Goal: Navigation & Orientation: Go to known website

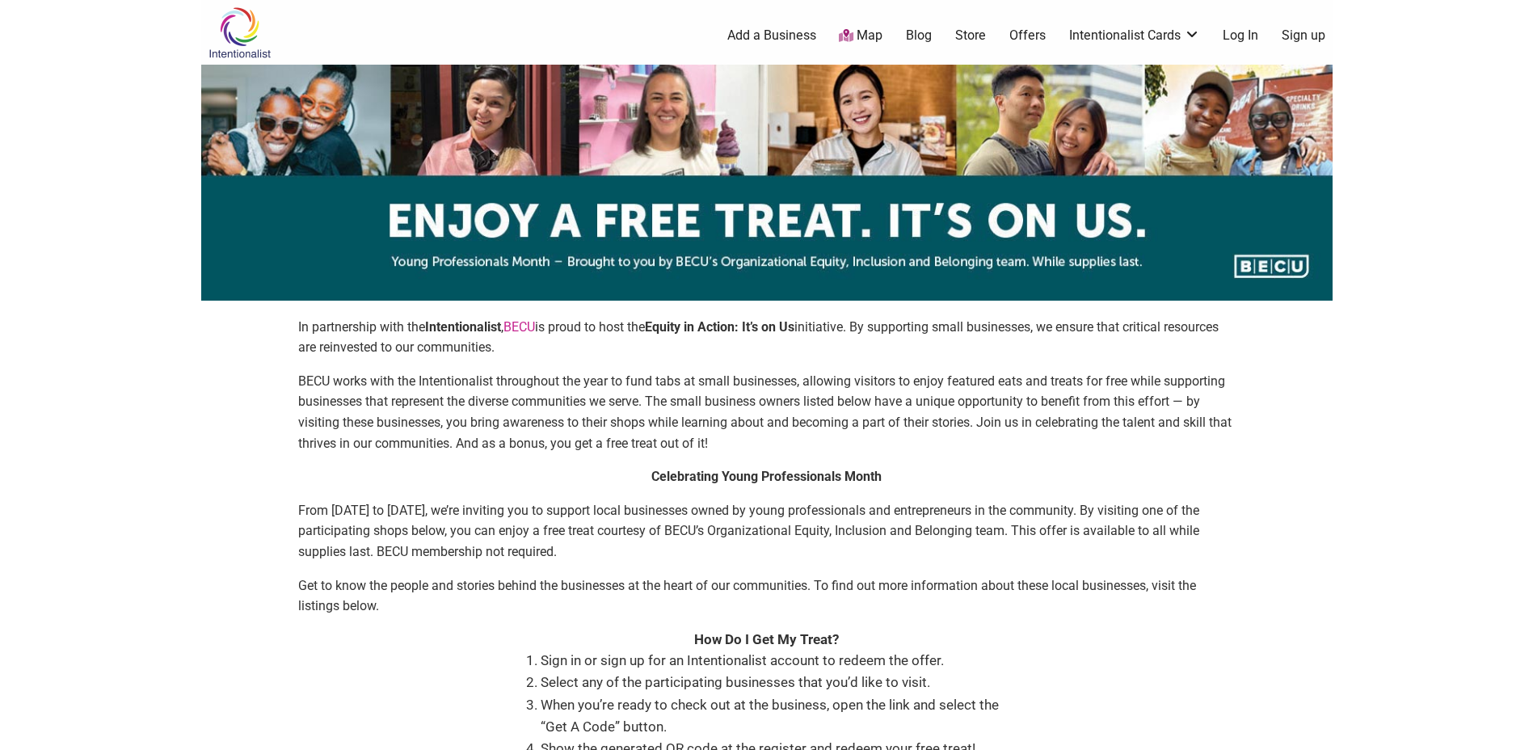
click at [1464, 388] on body "× Menu 0 Add a Business Map Blog Store Offers Intentionalist Cards Buy Black Ca…" at bounding box center [766, 375] width 1533 height 750
click at [1251, 433] on div "In partnership with the Intentionalist , BECU is proud to host the Equity in Ac…" at bounding box center [766, 562] width 1099 height 490
drag, startPoint x: 915, startPoint y: 330, endPoint x: 925, endPoint y: 330, distance: 9.7
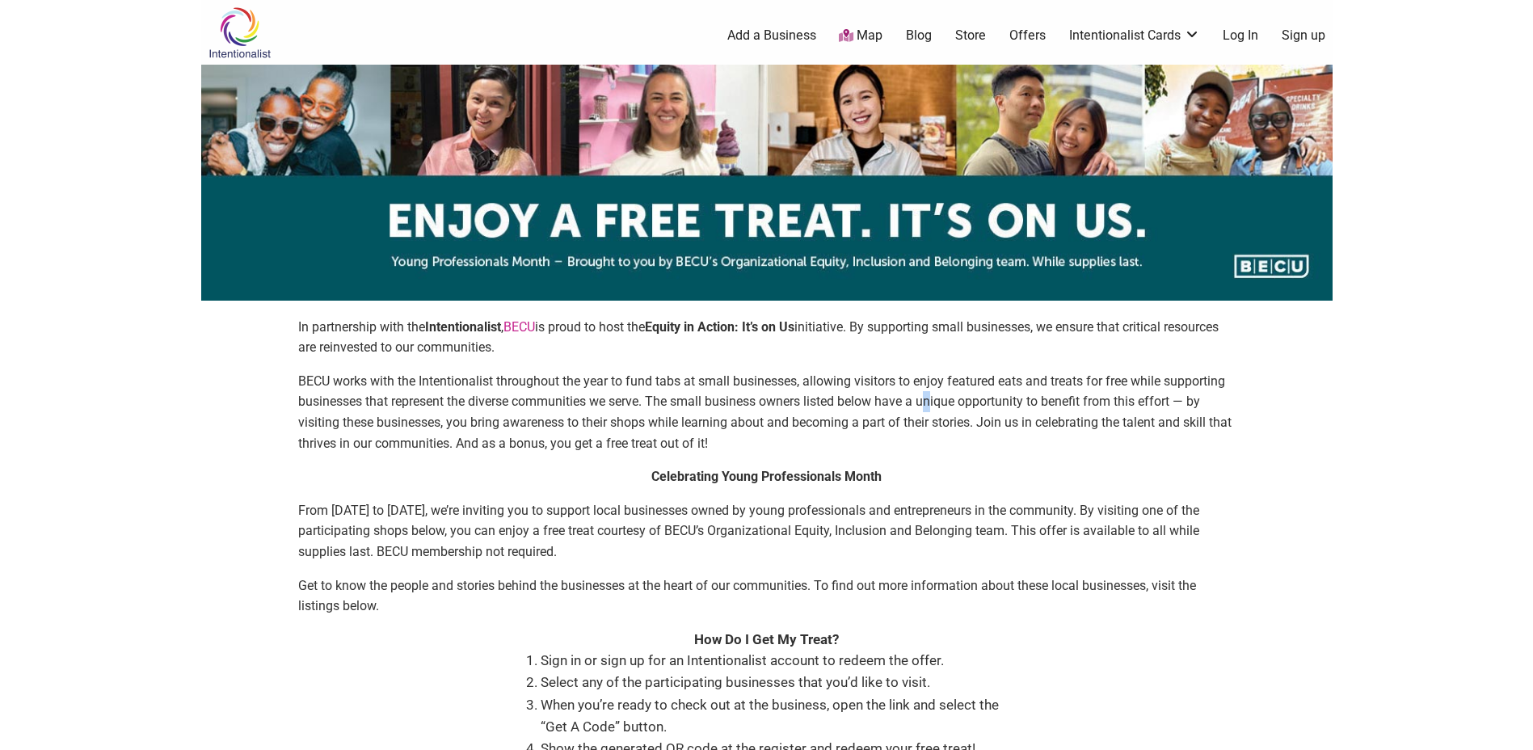
click at [931, 406] on p "BECU works with the Intentionalist throughout the year to fund tabs at small bu…" at bounding box center [766, 412] width 937 height 82
click at [1270, 544] on div "In partnership with the Intentionalist , BECU is proud to host the Equity in Ac…" at bounding box center [766, 562] width 1099 height 490
click at [232, 41] on img at bounding box center [239, 32] width 77 height 53
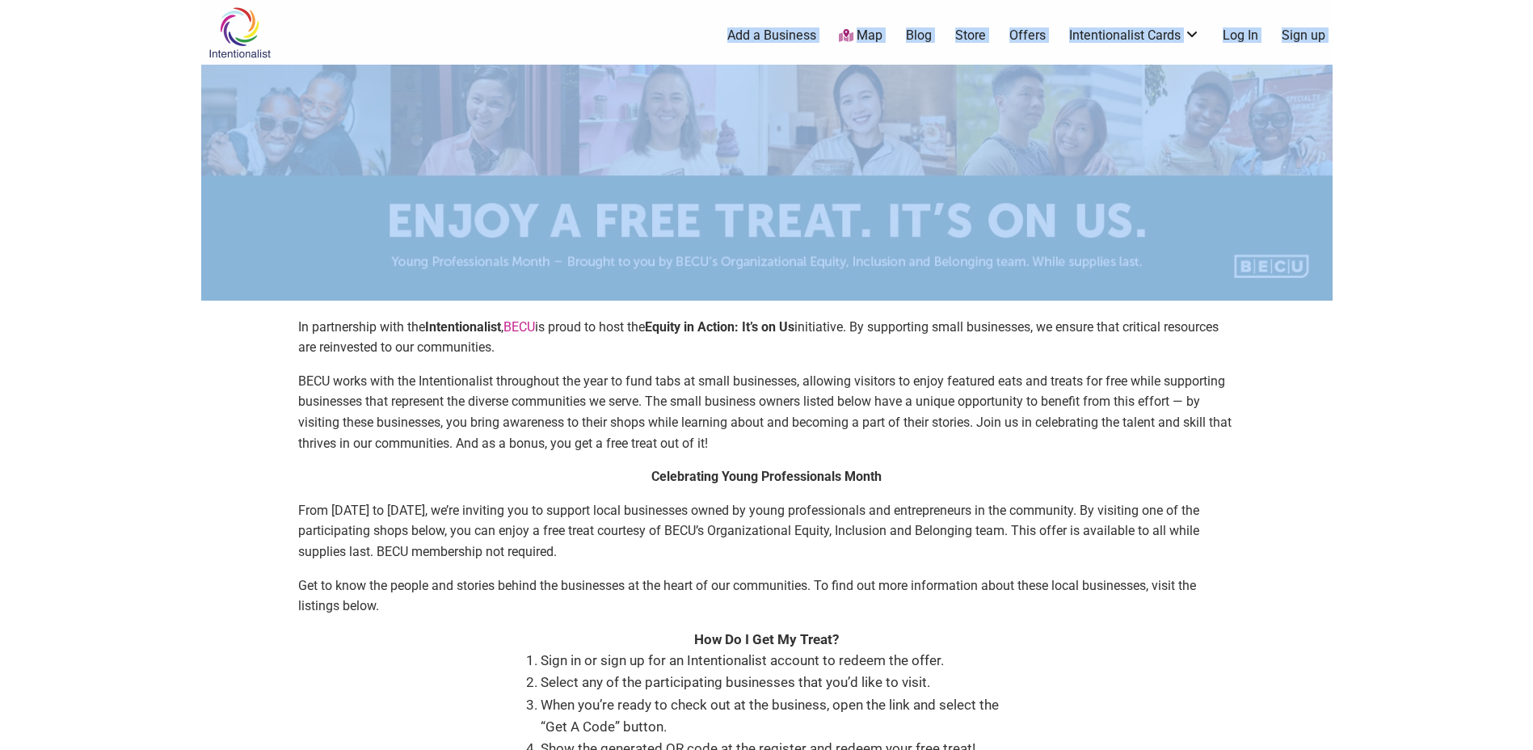
drag, startPoint x: 1138, startPoint y: 48, endPoint x: 1345, endPoint y: 150, distance: 230.5
click at [1345, 150] on body "× Menu 0 Add a Business Map Blog Store Offers Intentionalist Cards Buy Black Ca…" at bounding box center [766, 375] width 1533 height 750
click at [1276, 146] on img at bounding box center [766, 183] width 1131 height 236
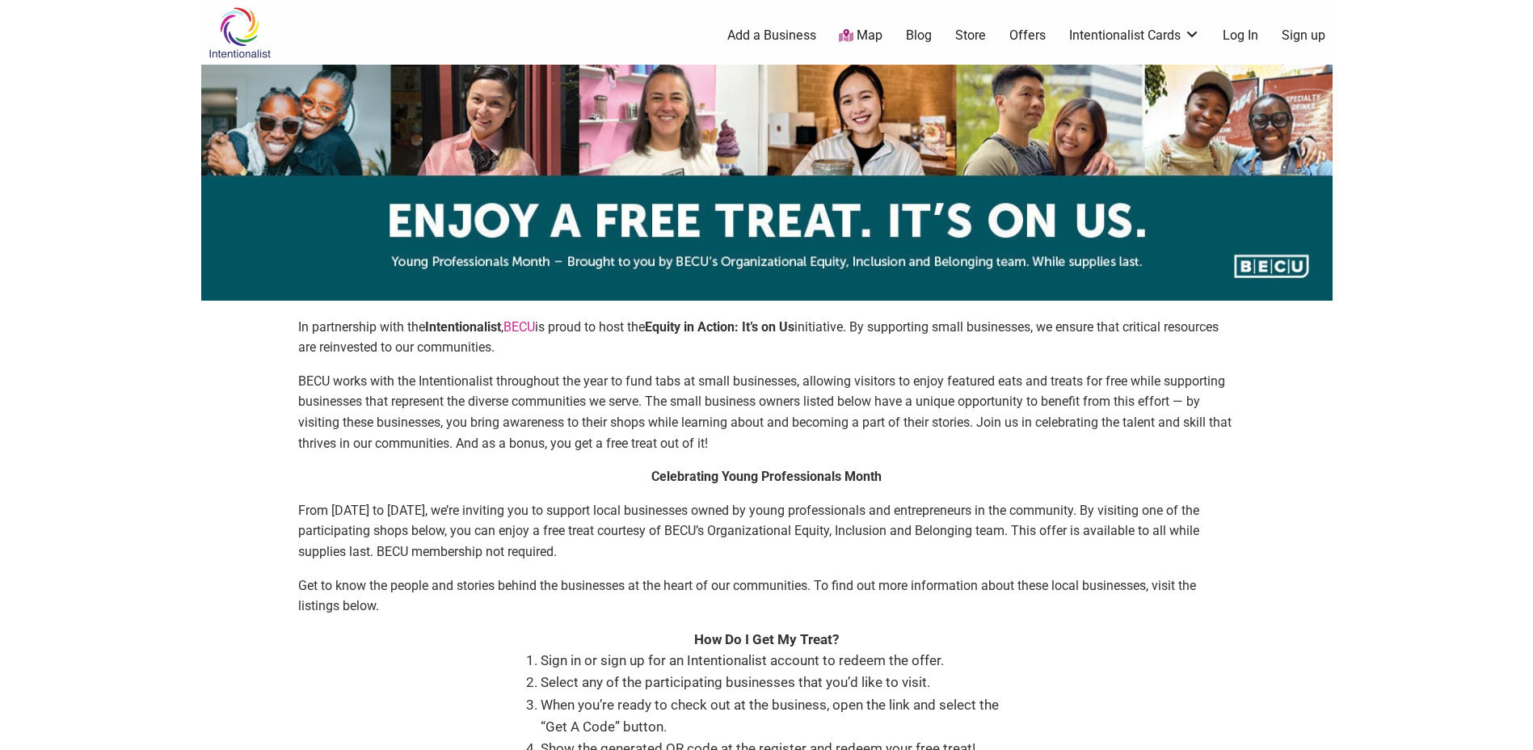
click at [1278, 749] on html "× Menu 0 Add a Business Map Blog Store Offers Intentionalist Cards Buy Black Ca…" at bounding box center [766, 375] width 1533 height 750
click at [1390, 137] on body "× Menu 0 Add a Business Map Blog Store Offers Intentionalist Cards Buy Black Ca…" at bounding box center [766, 375] width 1533 height 750
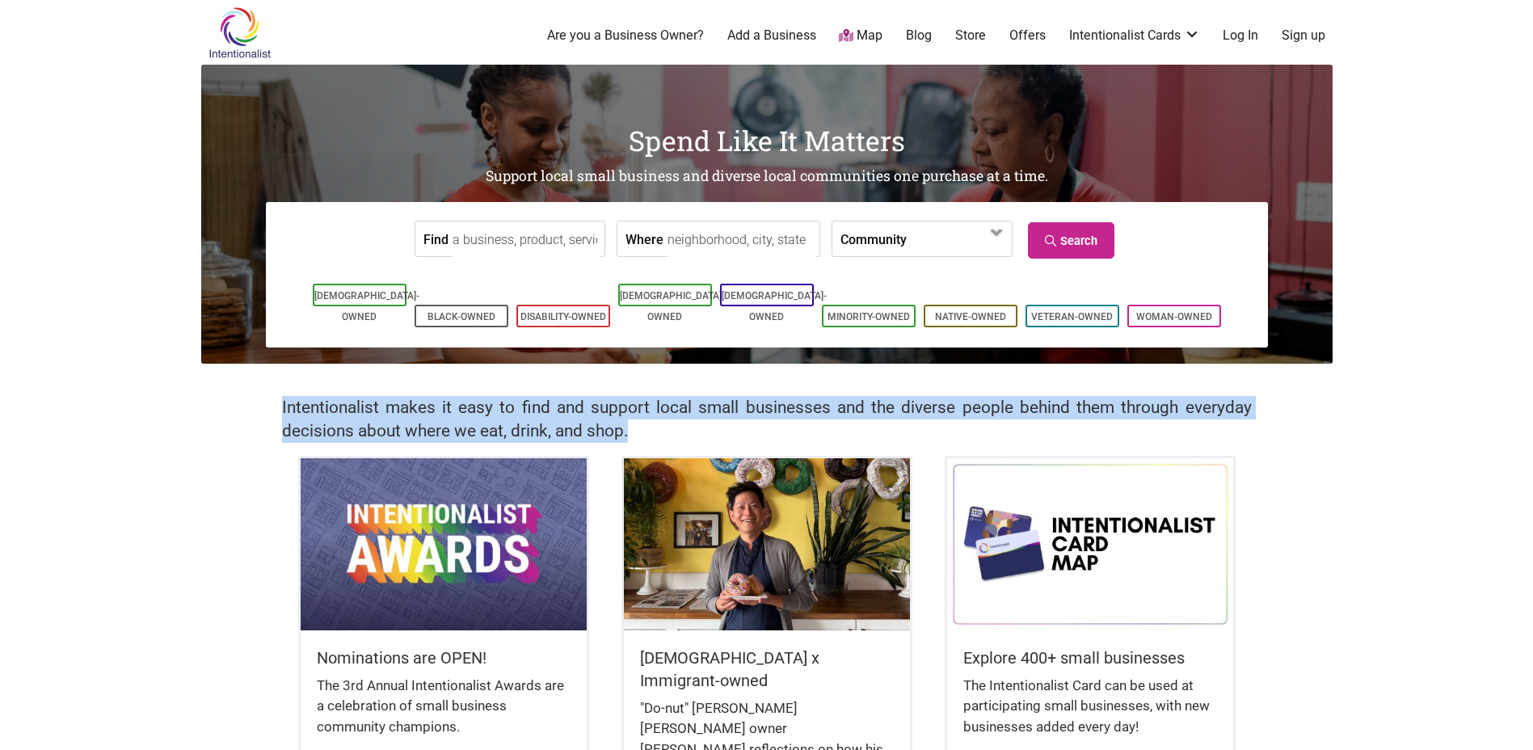
drag, startPoint x: 257, startPoint y: 418, endPoint x: 672, endPoint y: 424, distance: 415.3
click at [672, 424] on div "Intentionalist makes it easy to find and support local small businesses and the…" at bounding box center [766, 410] width 1131 height 92
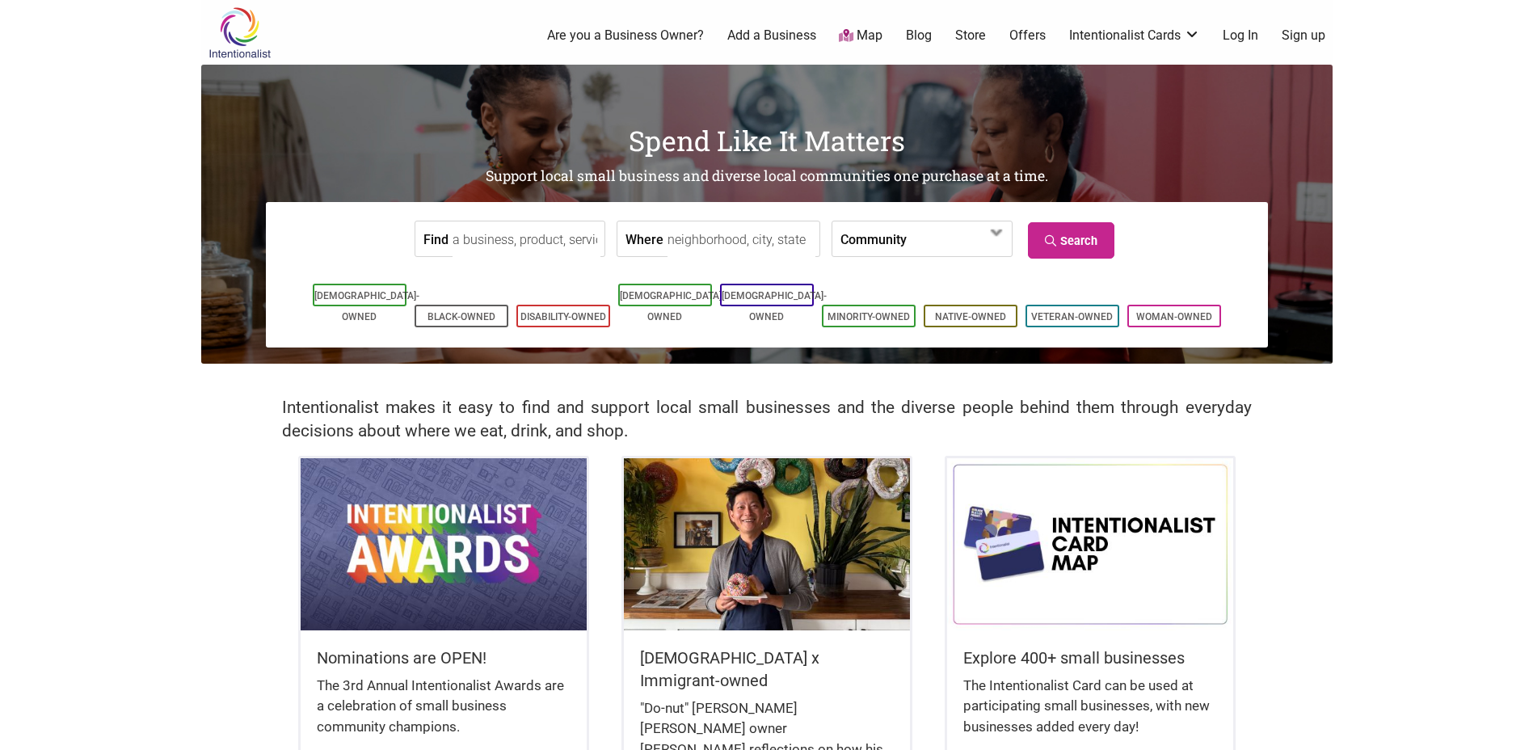
click at [1239, 541] on div "Nominations are OPEN! The 3rd Annual Intentionalist Awards are a celebration of…" at bounding box center [766, 678] width 1131 height 444
